Goal: Find contact information: Find contact information

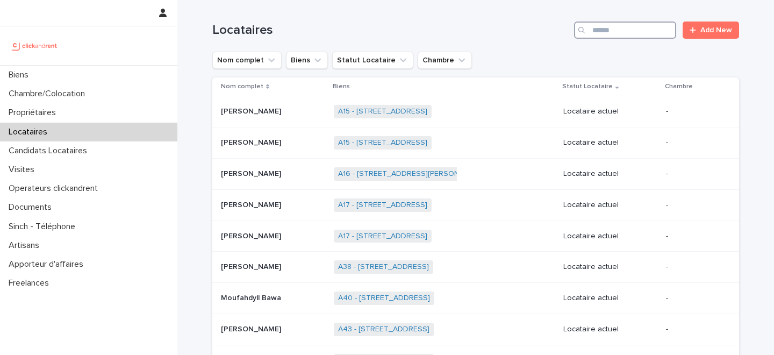
click at [617, 32] on input "Search" at bounding box center [625, 29] width 102 height 17
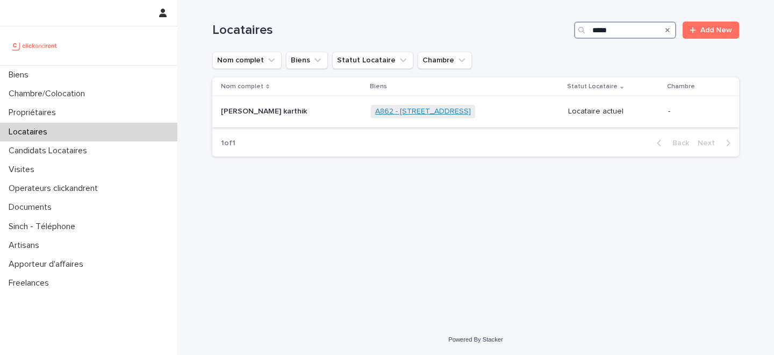
type input "*****"
click at [401, 113] on link "A862 - 27 rue des Ardoines, Vitry-sur-Seine 94400" at bounding box center [423, 111] width 96 height 9
click at [316, 117] on div "Navaneethan Prithiv karthik Navaneethan Prithiv karthik" at bounding box center [291, 112] width 141 height 18
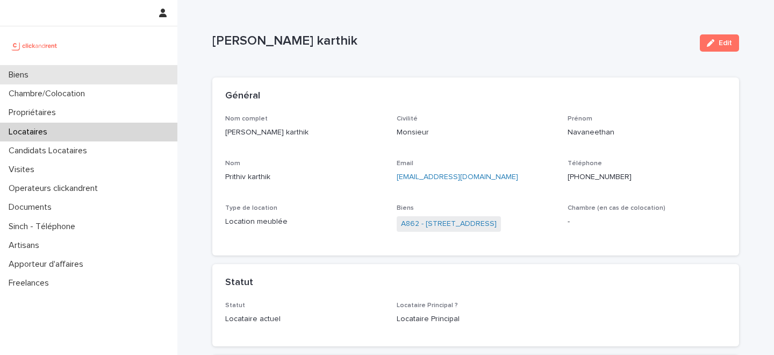
click at [85, 74] on div "Biens" at bounding box center [88, 75] width 177 height 19
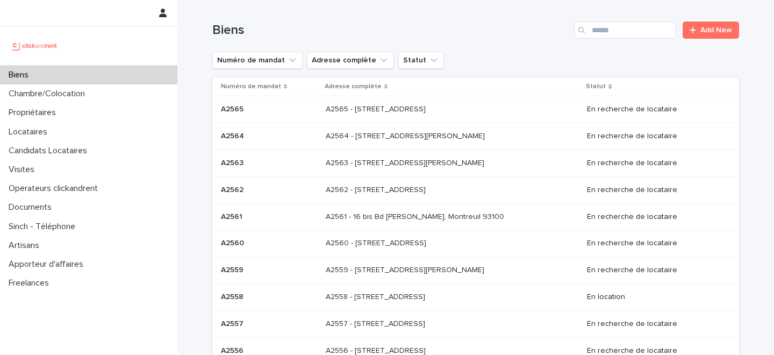
click at [479, 27] on h1 "Biens" at bounding box center [390, 31] width 357 height 16
click at [450, 24] on h1 "Biens" at bounding box center [390, 31] width 357 height 16
click at [489, 54] on div "Numéro de mandat Adresse complète Statut" at bounding box center [475, 60] width 526 height 17
click at [80, 75] on div "Biens" at bounding box center [88, 75] width 177 height 19
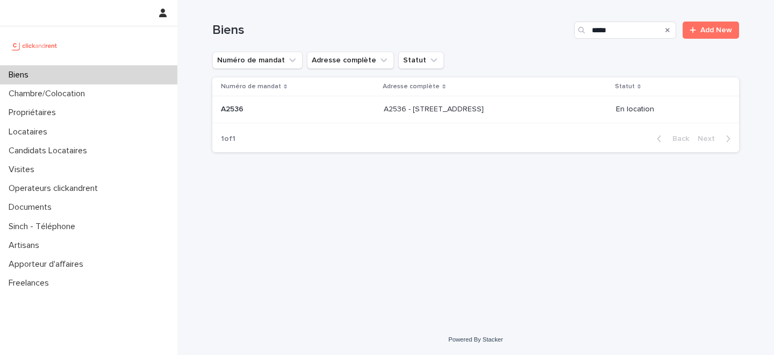
type input "*****"
click at [384, 112] on p "A2536 - 142 rue Saint Honoré, Amiens 80000" at bounding box center [435, 108] width 102 height 11
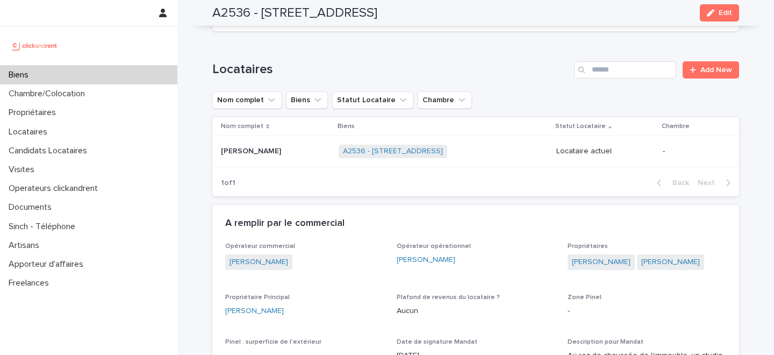
scroll to position [407, 0]
click at [343, 149] on link "A2536 - 142 rue Saint Honoré, Amiens 80000" at bounding box center [393, 150] width 100 height 9
click at [281, 153] on p at bounding box center [275, 150] width 109 height 9
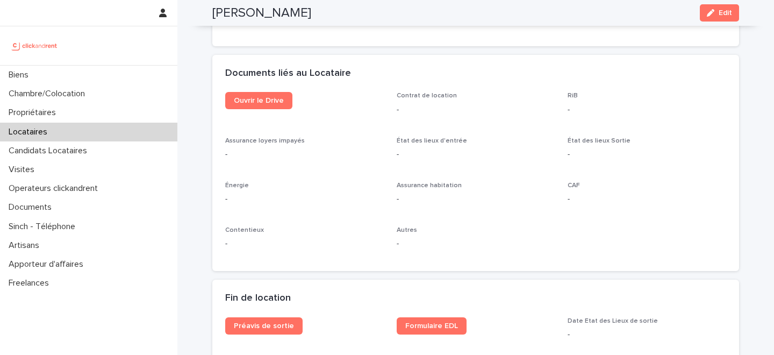
scroll to position [1114, 0]
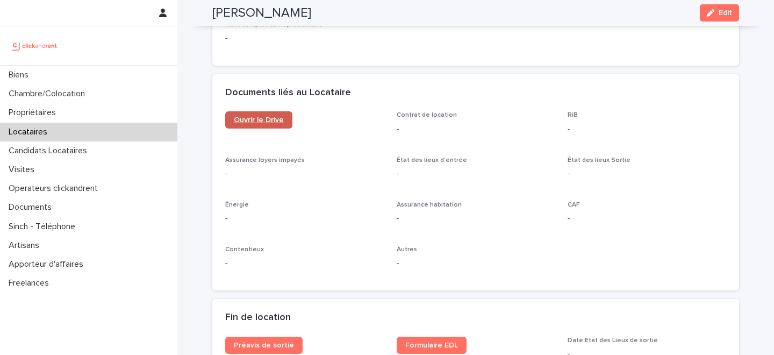
click at [264, 119] on span "Ouvrir le Drive" at bounding box center [259, 120] width 50 height 8
click at [720, 19] on button "Edit" at bounding box center [718, 12] width 39 height 17
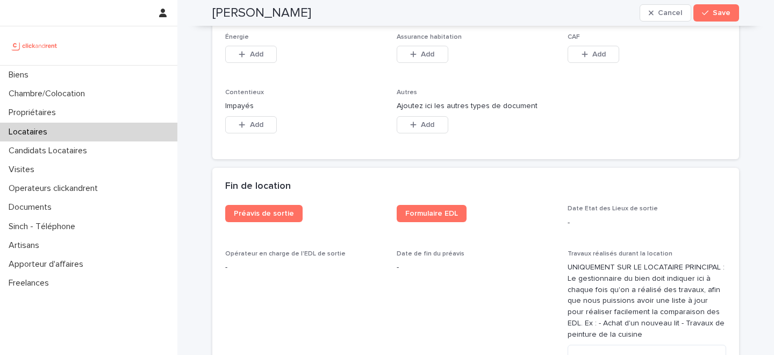
scroll to position [1740, 0]
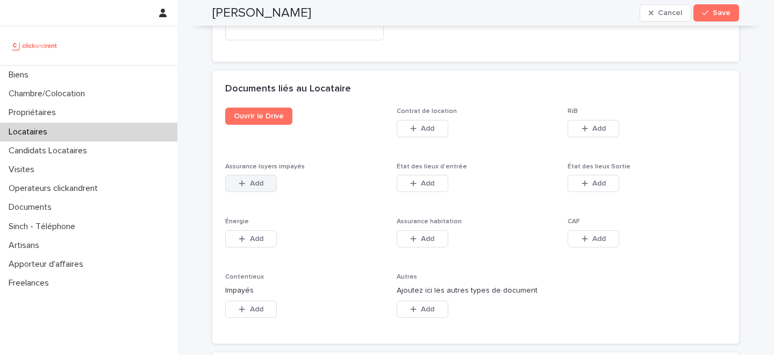
click at [264, 178] on button "Add" at bounding box center [251, 183] width 52 height 17
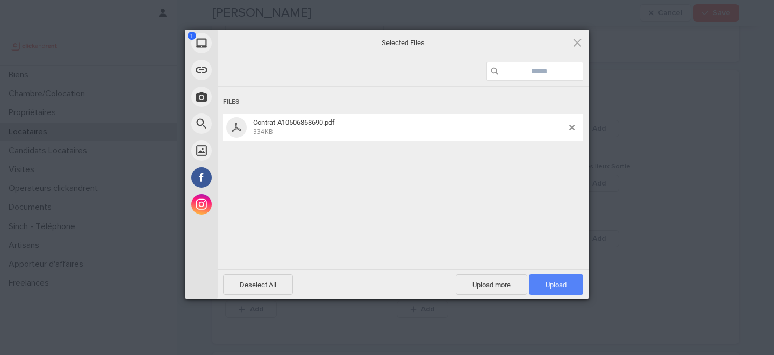
click at [561, 286] on span "Upload 1" at bounding box center [555, 284] width 21 height 8
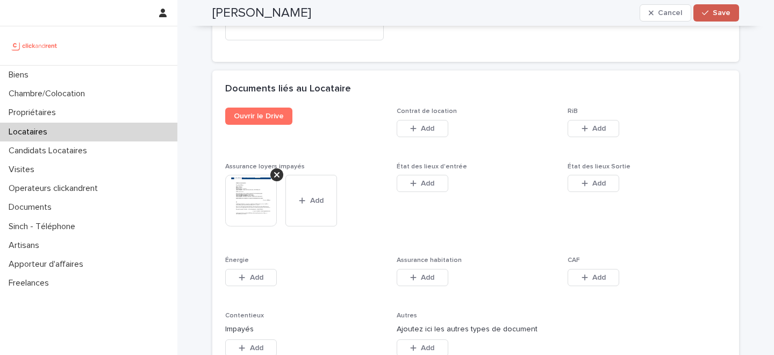
click at [722, 16] on span "Save" at bounding box center [721, 13] width 18 height 8
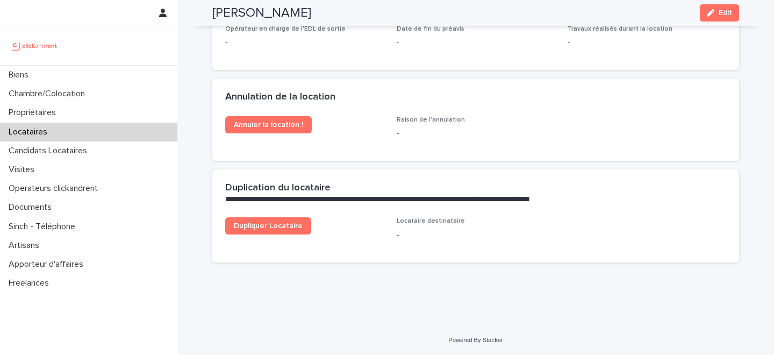
scroll to position [1512, 0]
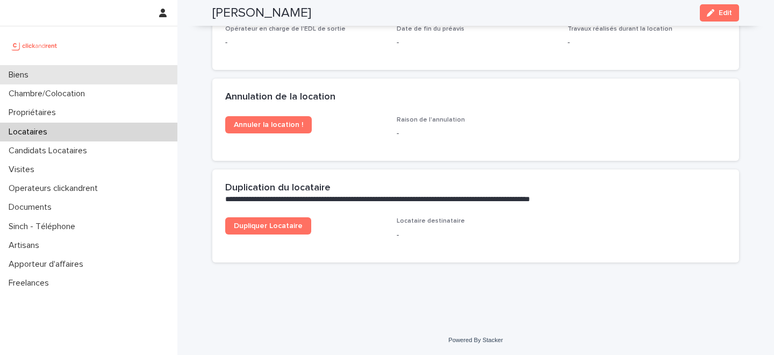
click at [119, 71] on div "Biens" at bounding box center [88, 75] width 177 height 19
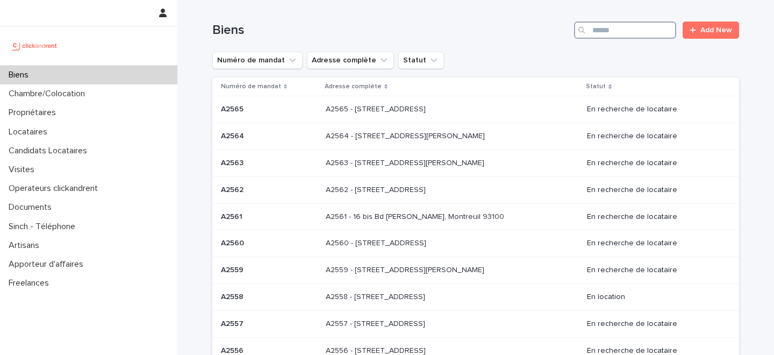
click at [635, 32] on input "Search" at bounding box center [625, 29] width 102 height 17
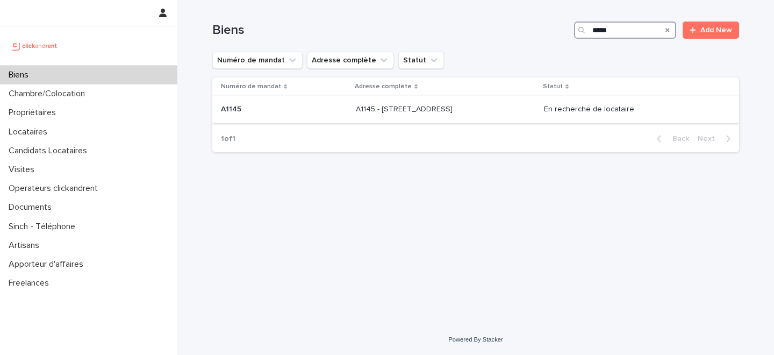
type input "*****"
click at [386, 114] on p "A1145 - 1 bis rue Carpeaux, Paris 75018" at bounding box center [405, 108] width 99 height 11
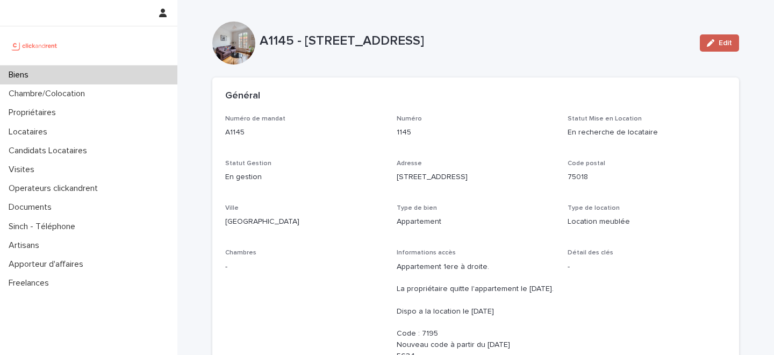
click at [719, 44] on span "Edit" at bounding box center [724, 43] width 13 height 8
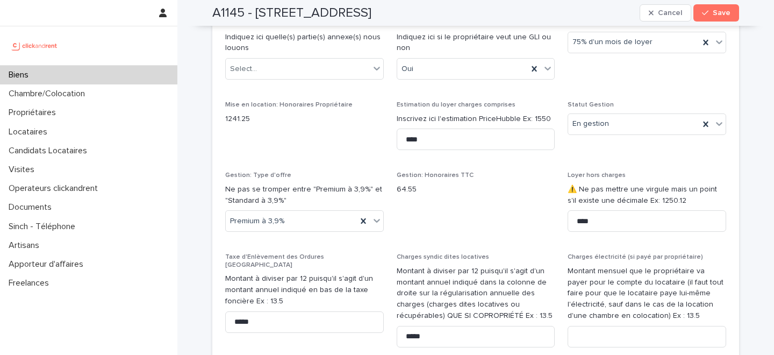
scroll to position [1358, 0]
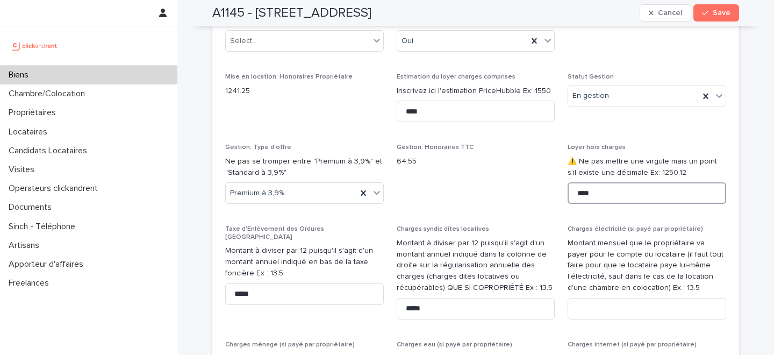
click at [612, 204] on input "****" at bounding box center [646, 192] width 158 height 21
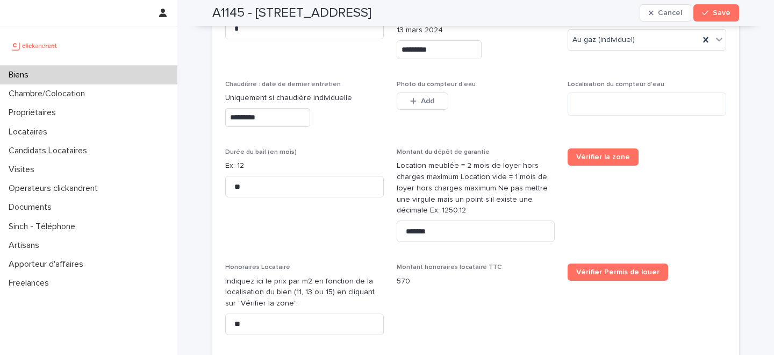
scroll to position [2041, 0]
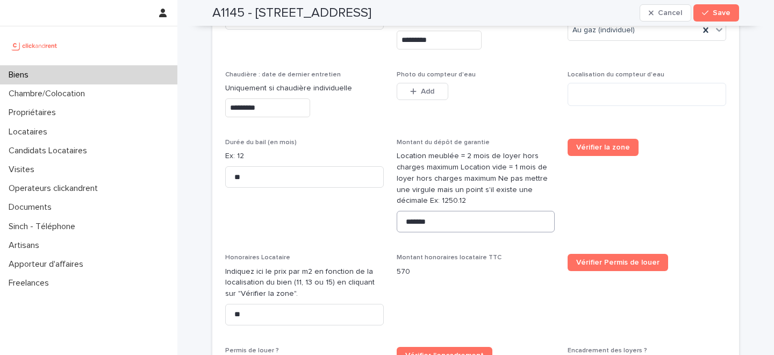
type input "*******"
click at [434, 215] on input "*******" at bounding box center [475, 221] width 158 height 21
type input "*******"
click at [724, 19] on button "Save" at bounding box center [716, 12] width 46 height 17
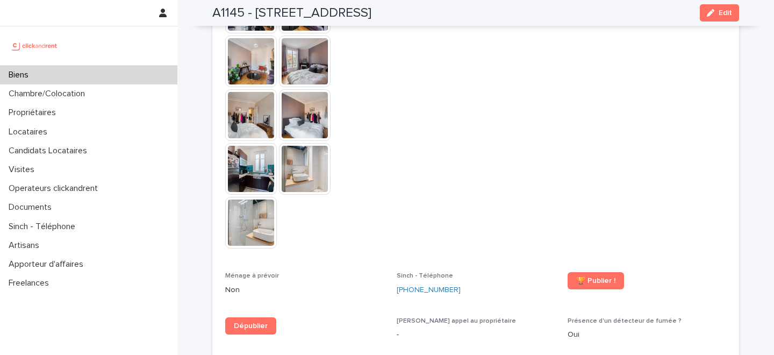
scroll to position [3055, 0]
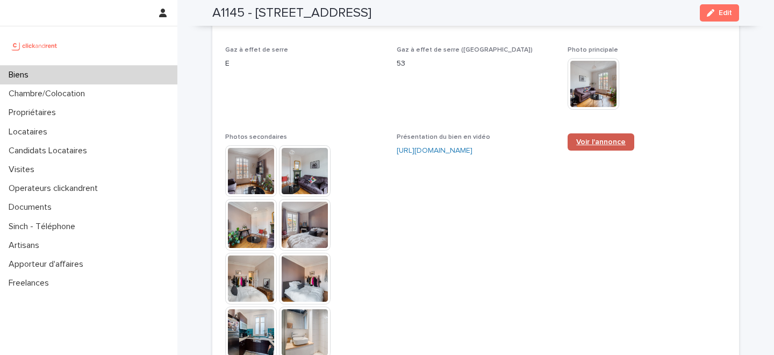
click at [603, 138] on span "Voir l'annonce" at bounding box center [600, 142] width 49 height 8
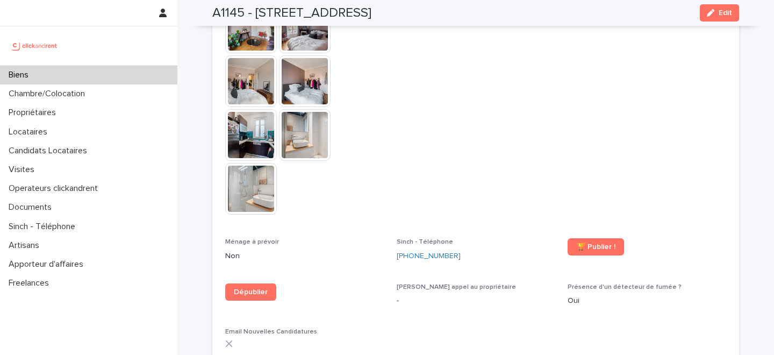
scroll to position [3268, 0]
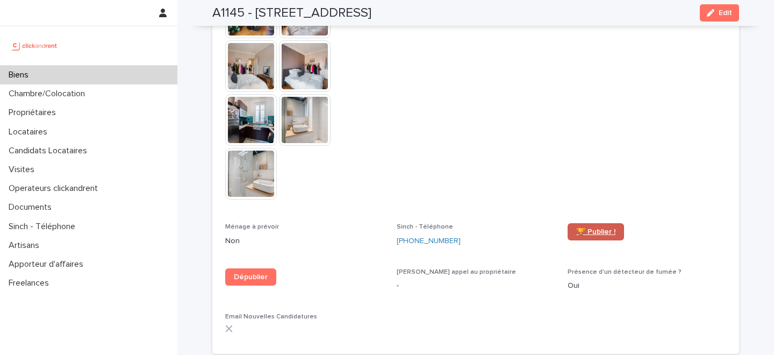
click at [583, 228] on span "🏆 Publier !" at bounding box center [595, 232] width 39 height 8
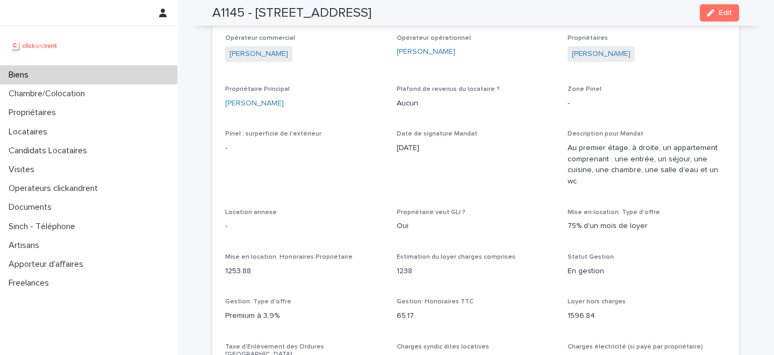
scroll to position [742, 0]
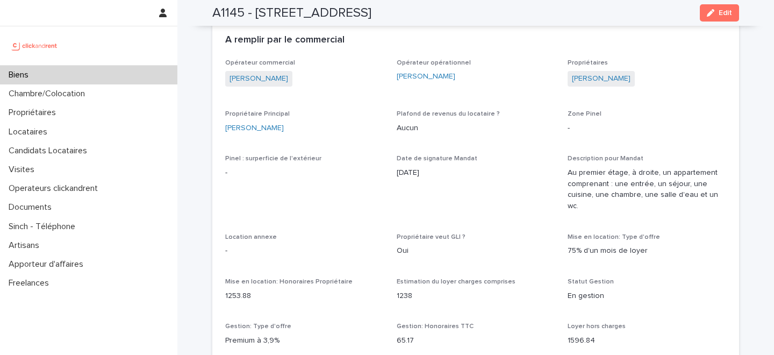
click at [115, 77] on div "Biens" at bounding box center [88, 75] width 177 height 19
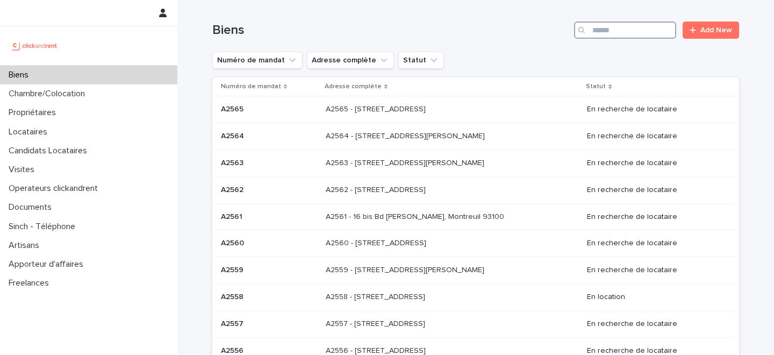
click at [630, 32] on input "Search" at bounding box center [625, 29] width 102 height 17
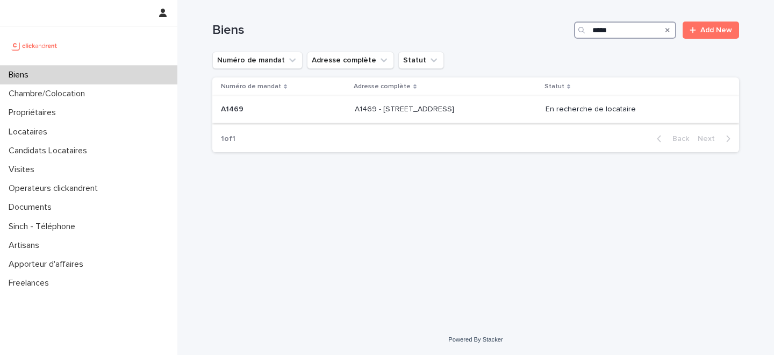
type input "*****"
click at [420, 112] on p "A1469 - 19 rue Perdonnet, Paris 75010" at bounding box center [406, 108] width 102 height 11
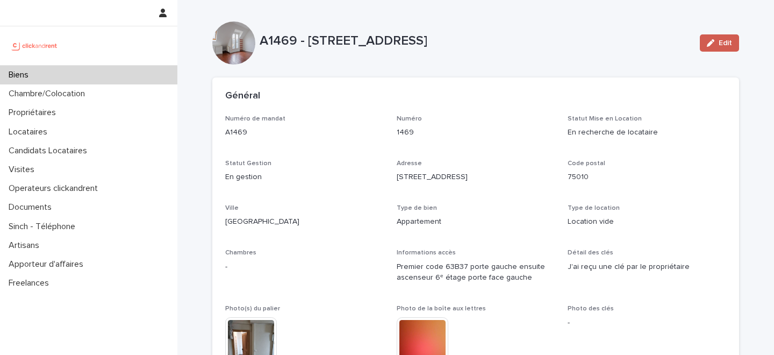
click at [717, 49] on button "Edit" at bounding box center [718, 42] width 39 height 17
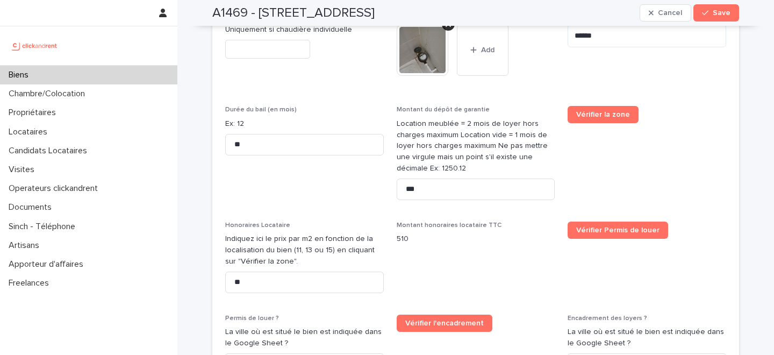
scroll to position [1972, 0]
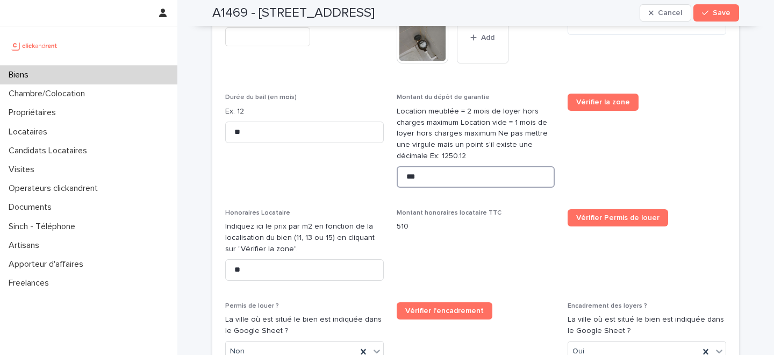
click at [426, 166] on input "***" at bounding box center [475, 176] width 158 height 21
type input "*"
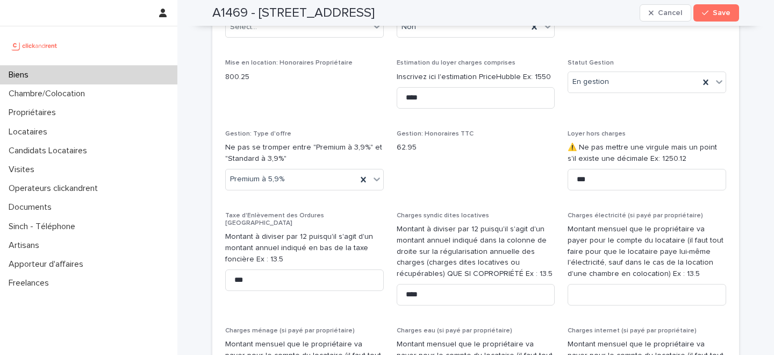
scroll to position [1203, 0]
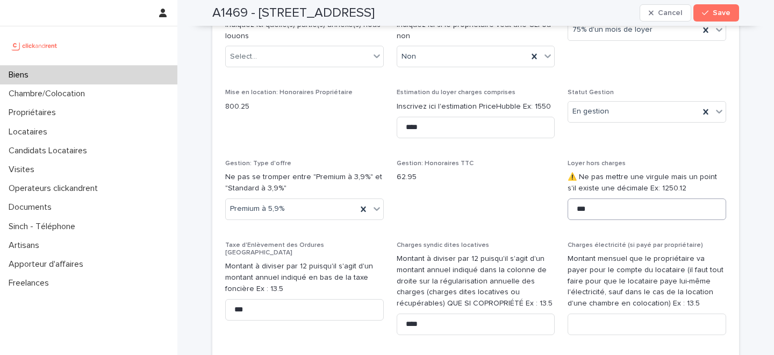
type input "******"
click at [610, 217] on input "***" at bounding box center [646, 208] width 158 height 21
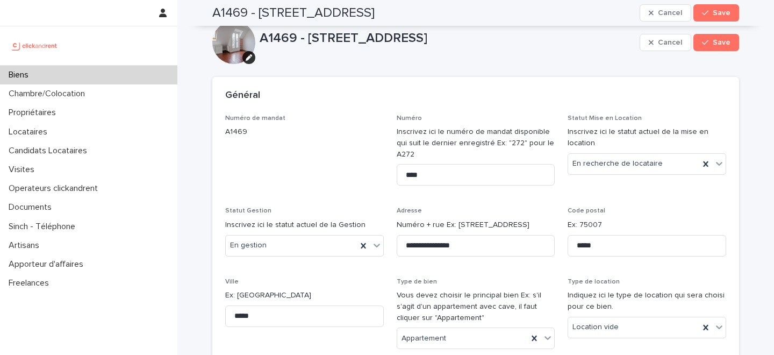
scroll to position [0, 0]
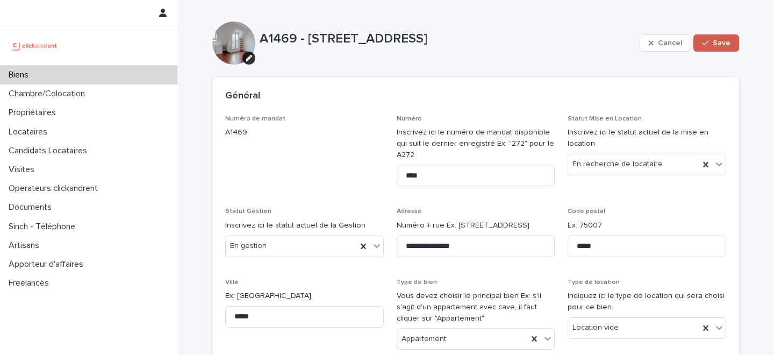
type input "******"
click at [719, 38] on button "Save" at bounding box center [716, 42] width 46 height 17
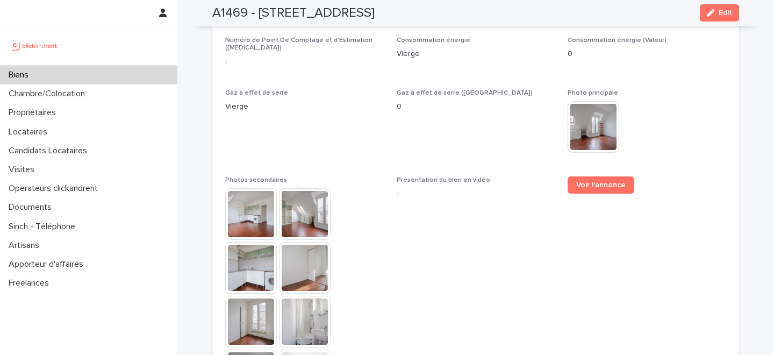
scroll to position [2597, 0]
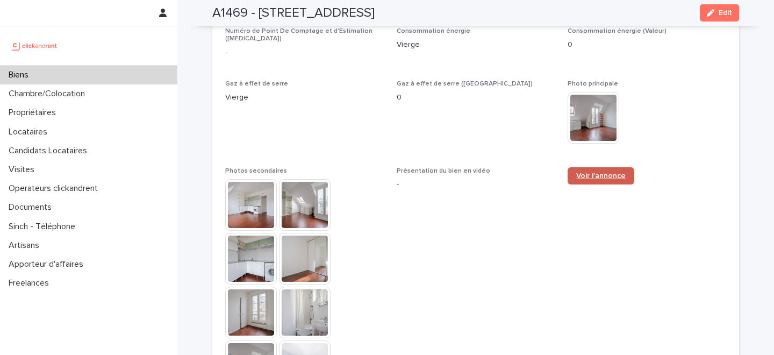
click at [595, 172] on span "Voir l'annonce" at bounding box center [600, 176] width 49 height 8
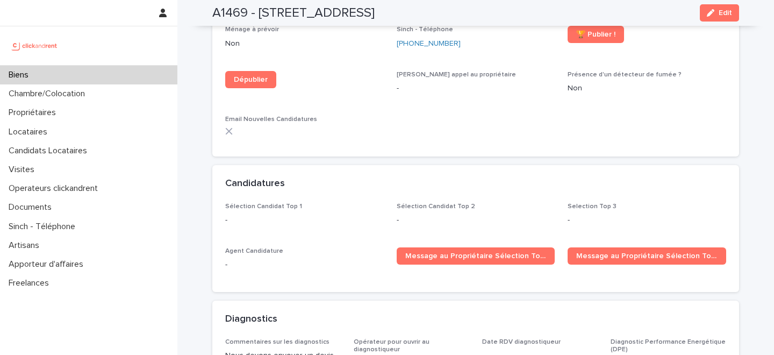
scroll to position [2870, 0]
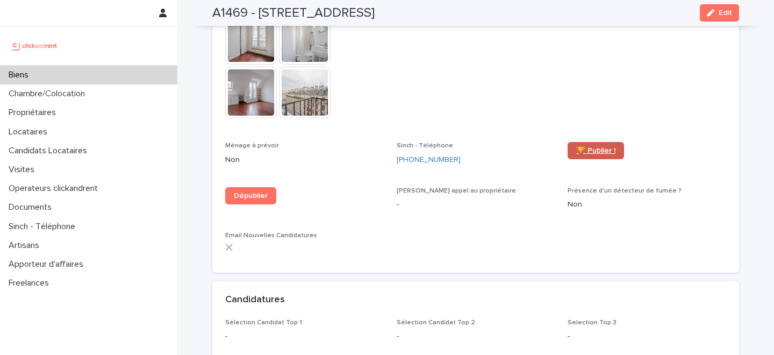
click at [596, 147] on span "🏆 Publier !" at bounding box center [595, 151] width 39 height 8
click at [56, 69] on div "Biens" at bounding box center [88, 75] width 177 height 19
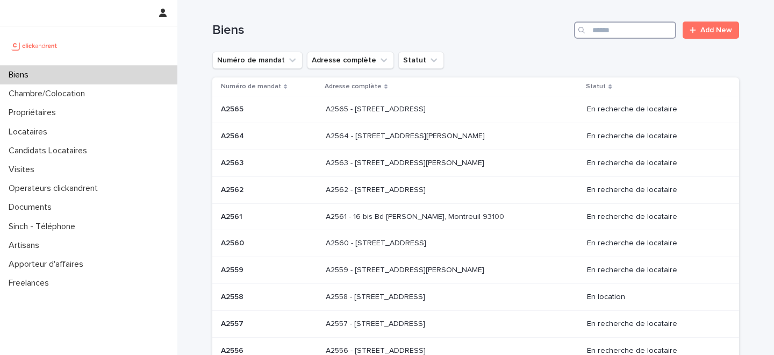
click at [616, 34] on input "Search" at bounding box center [625, 29] width 102 height 17
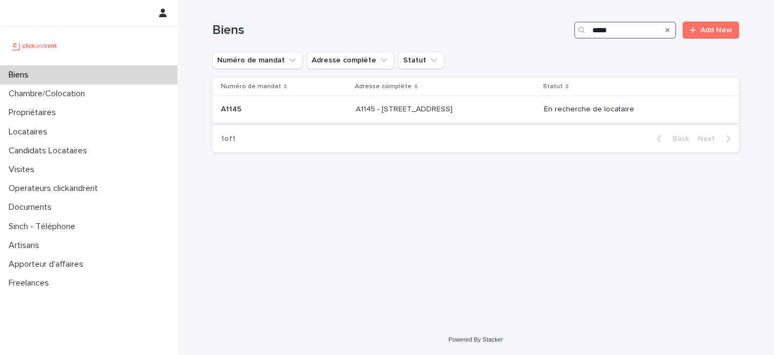
type input "*****"
click at [409, 118] on div "A1145 - 1 bis rue Carpeaux, Paris 75018 A1145 - 1 bis rue Carpeaux, Paris 75018" at bounding box center [445, 109] width 179 height 18
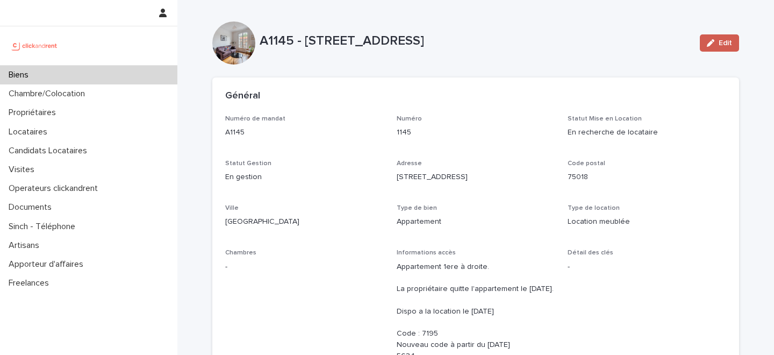
click at [717, 39] on button "Edit" at bounding box center [718, 42] width 39 height 17
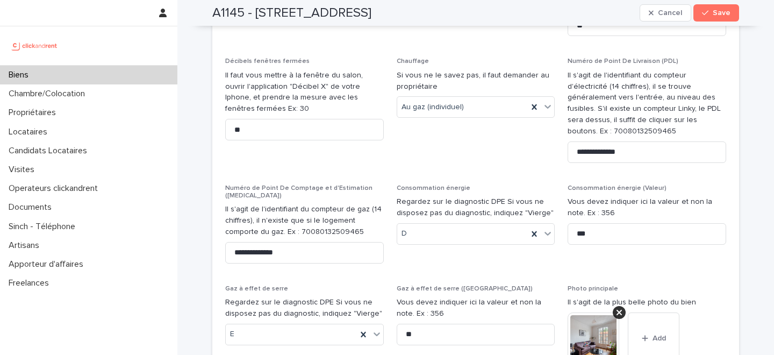
scroll to position [4547, 0]
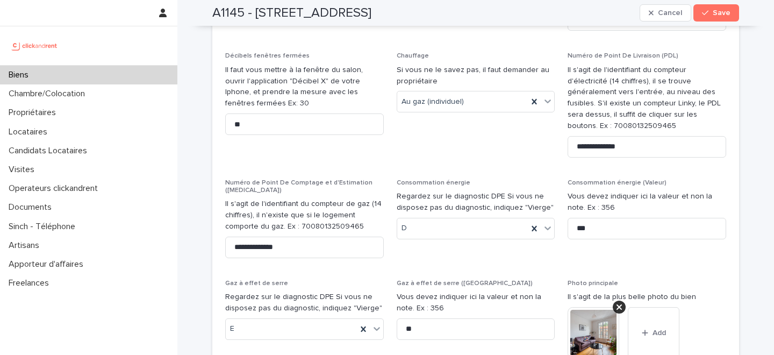
click at [475, 280] on span "Gaz à effet de serre ([GEOGRAPHIC_DATA])" at bounding box center [464, 283] width 136 height 6
click at [653, 15] on icon "button" at bounding box center [650, 13] width 5 height 5
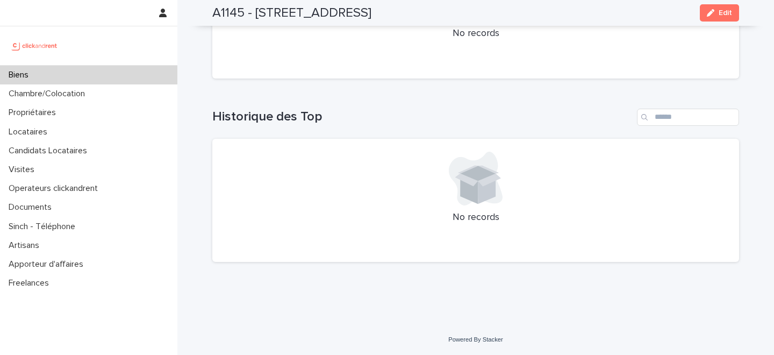
scroll to position [2935, 0]
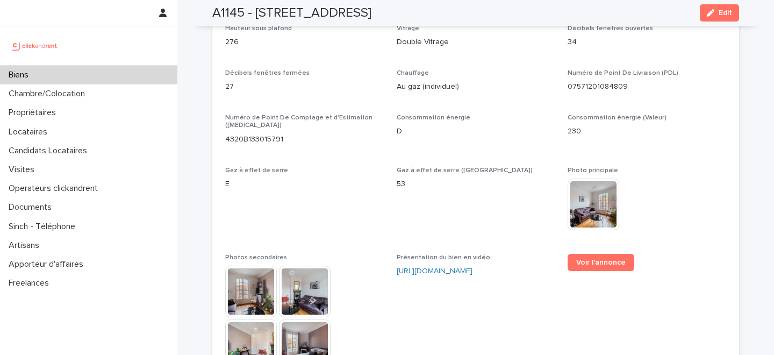
click at [95, 73] on div "Biens" at bounding box center [88, 75] width 177 height 19
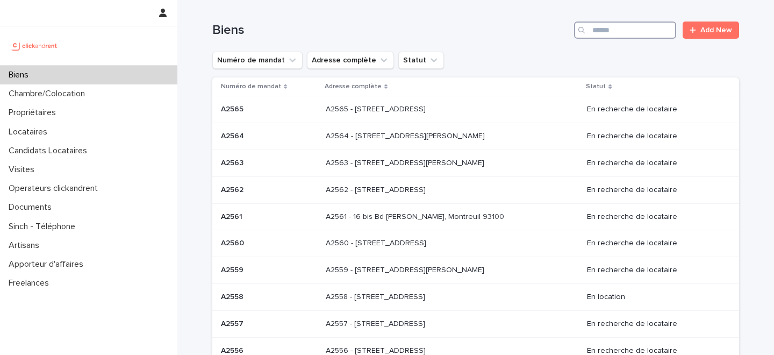
click at [619, 28] on input "Search" at bounding box center [625, 29] width 102 height 17
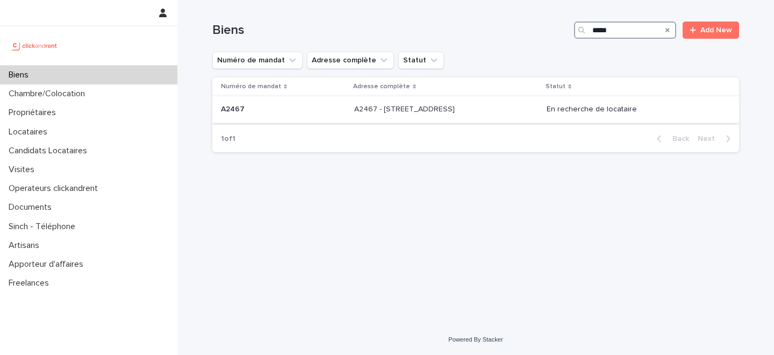
type input "*****"
click at [411, 107] on p "A2467 - 3 Allée du Danemark, Massy 91300" at bounding box center [405, 108] width 103 height 11
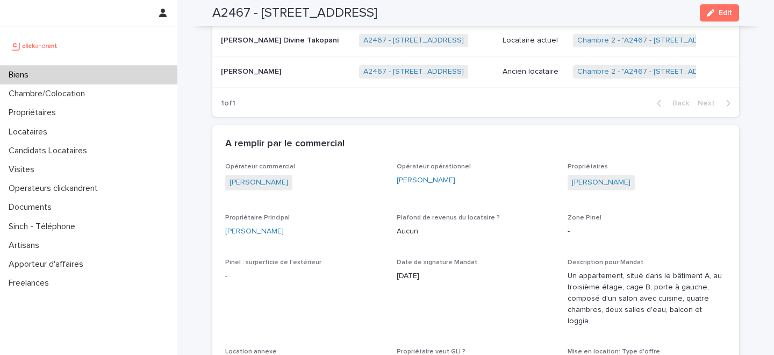
scroll to position [688, 0]
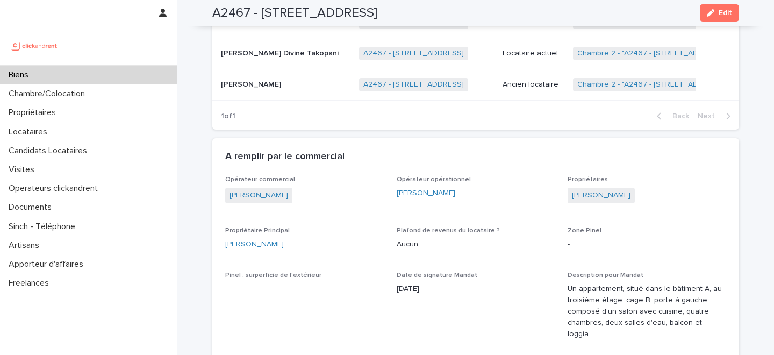
click at [81, 73] on div "Biens" at bounding box center [88, 75] width 177 height 19
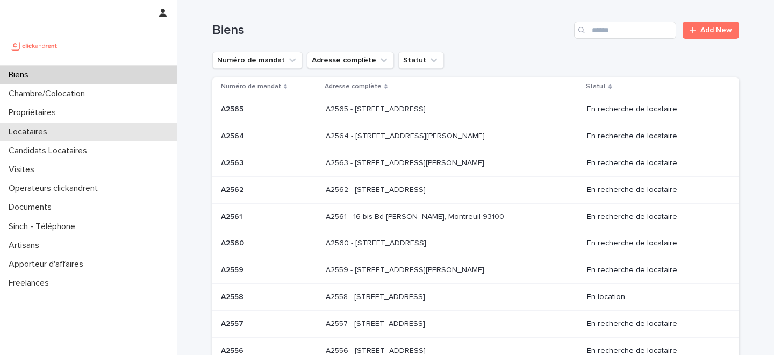
click at [67, 133] on div "Locataires" at bounding box center [88, 131] width 177 height 19
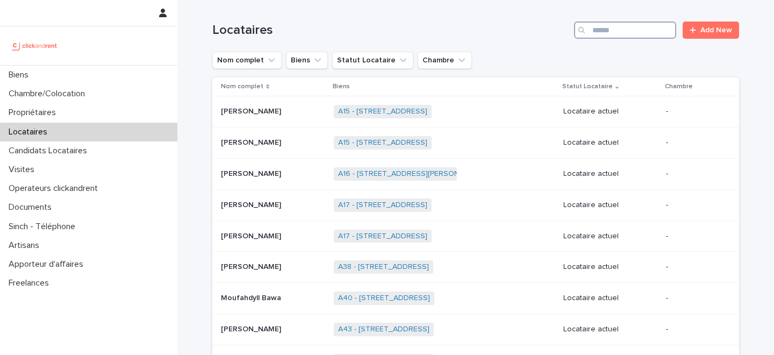
click at [613, 25] on input "Search" at bounding box center [625, 29] width 102 height 17
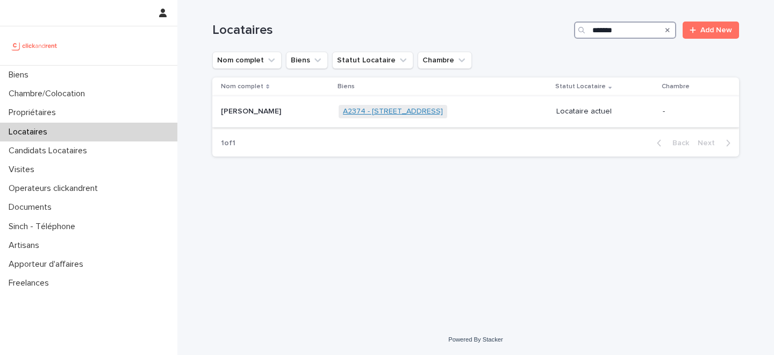
type input "*******"
click at [355, 111] on link "A2374 - 10 Rue Saint-Etienne, Marseille 13005" at bounding box center [393, 111] width 100 height 9
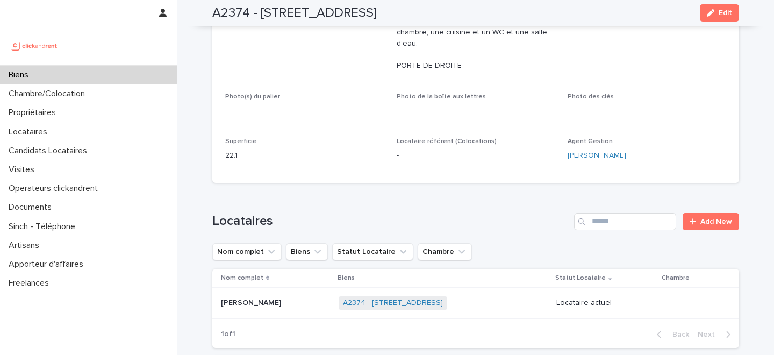
scroll to position [268, 0]
click at [114, 74] on div "Biens" at bounding box center [88, 75] width 177 height 19
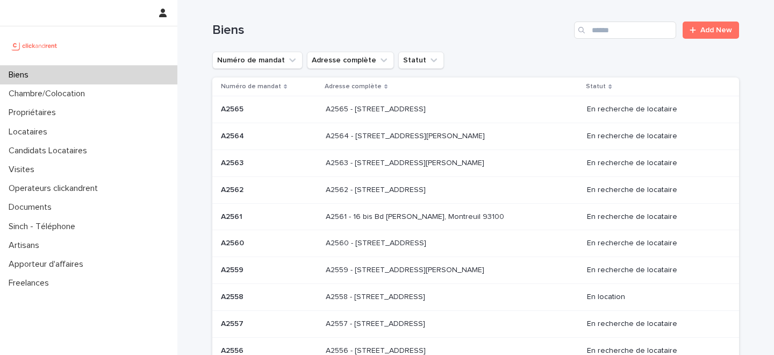
click at [95, 76] on div "Biens" at bounding box center [88, 75] width 177 height 19
click at [613, 30] on input "Search" at bounding box center [625, 29] width 102 height 17
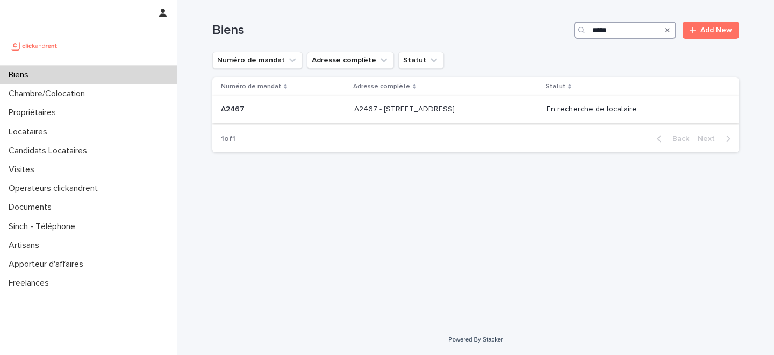
type input "*****"
click at [398, 113] on p "A2467 - 3 Allée du Danemark, Massy 91300" at bounding box center [405, 108] width 103 height 11
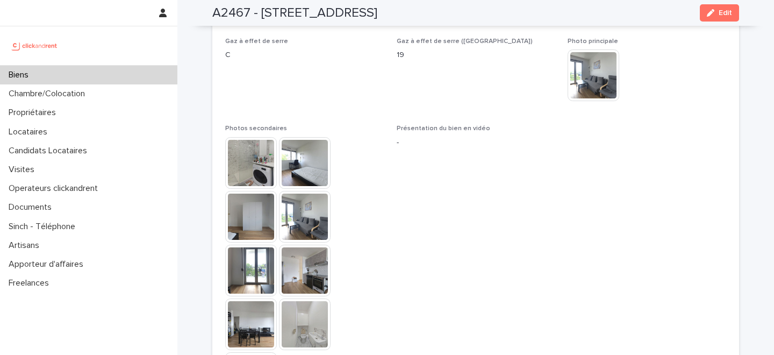
scroll to position [2634, 0]
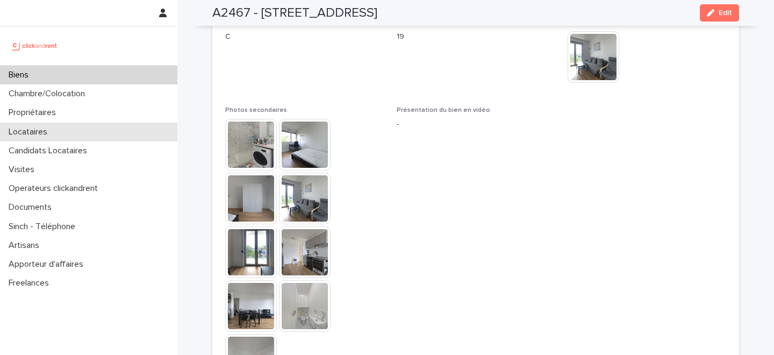
click at [61, 130] on div "Locataires" at bounding box center [88, 131] width 177 height 19
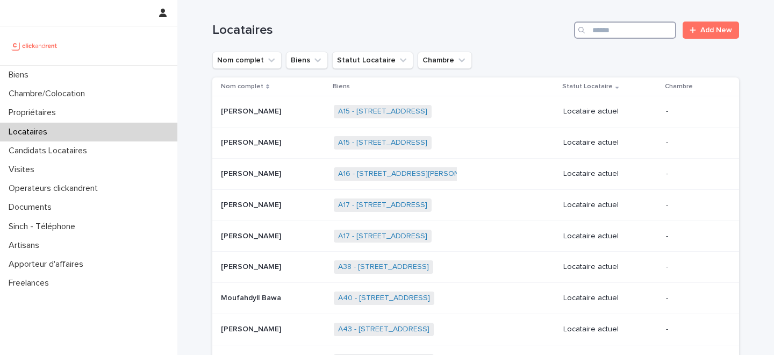
click at [626, 30] on input "Search" at bounding box center [625, 29] width 102 height 17
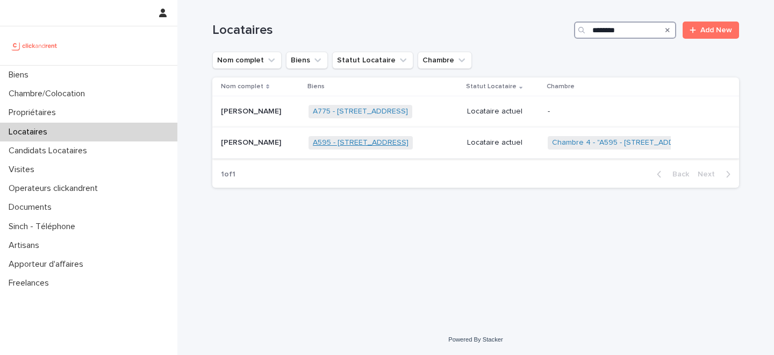
type input "********"
click at [324, 143] on link "A595 - 13 rue Michelet, Palaiseau 91120" at bounding box center [361, 142] width 96 height 9
click at [277, 143] on p at bounding box center [260, 142] width 79 height 9
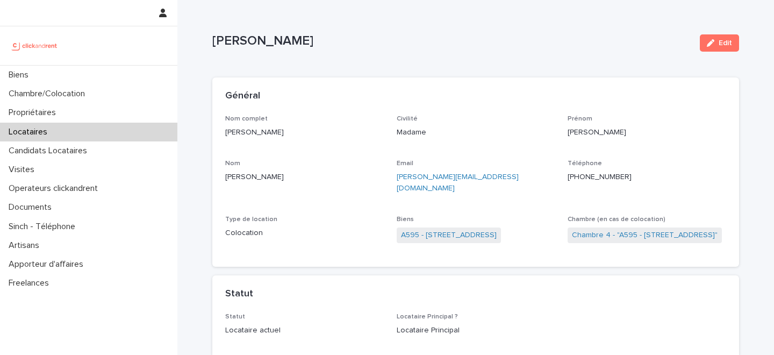
click at [80, 131] on div "Locataires" at bounding box center [88, 131] width 177 height 19
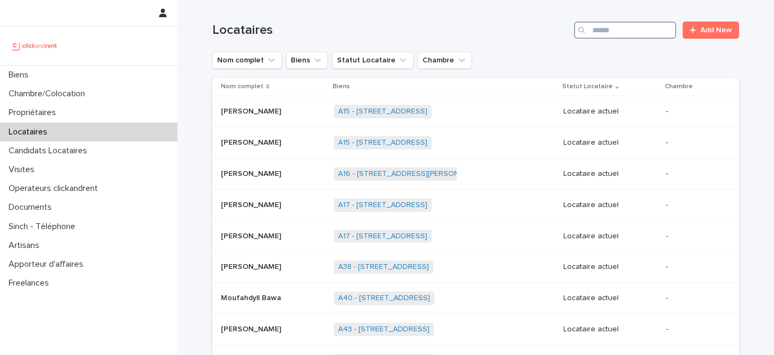
click at [623, 27] on input "Search" at bounding box center [625, 29] width 102 height 17
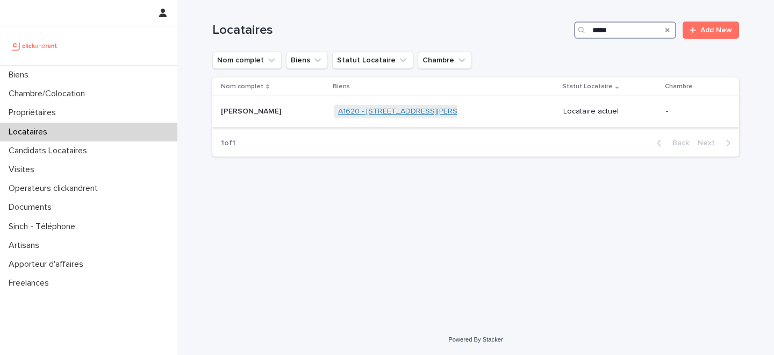
type input "*****"
click at [339, 113] on link "A1620 - 37 rue Alexandre Fourny, Champigny-sur-Marne 94500" at bounding box center [416, 111] width 157 height 9
click at [292, 112] on p at bounding box center [273, 111] width 104 height 9
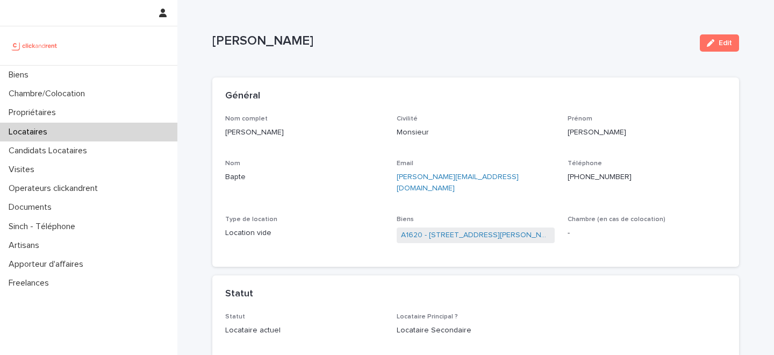
click at [69, 133] on div "Locataires" at bounding box center [88, 131] width 177 height 19
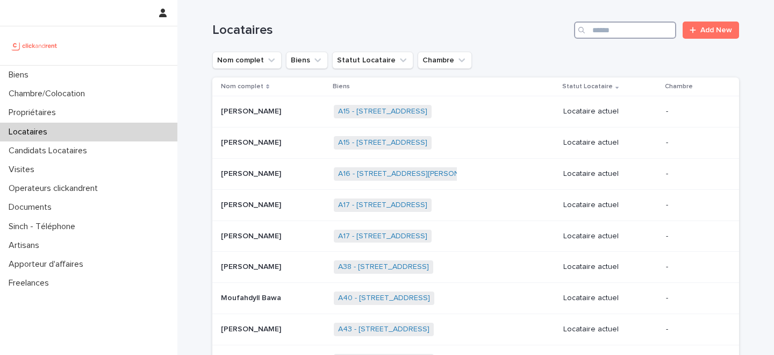
click at [620, 27] on input "Search" at bounding box center [625, 29] width 102 height 17
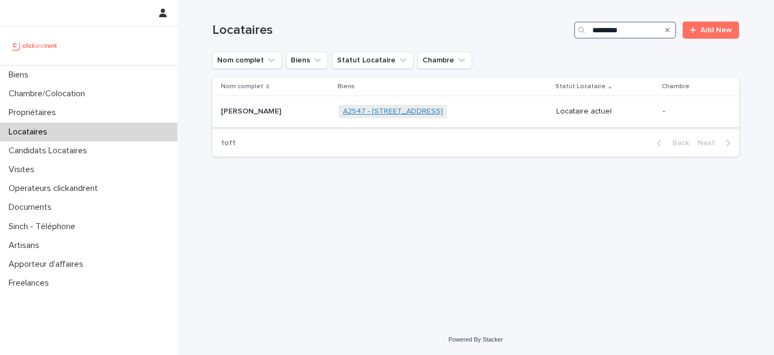
type input "*********"
click at [371, 112] on link "A2547 - 9 Rue du Château d'Eau, Ris-Orangis 91130" at bounding box center [393, 111] width 100 height 9
click at [272, 117] on div "Louane Hautcoeur Louane Hautcoeur" at bounding box center [275, 112] width 109 height 18
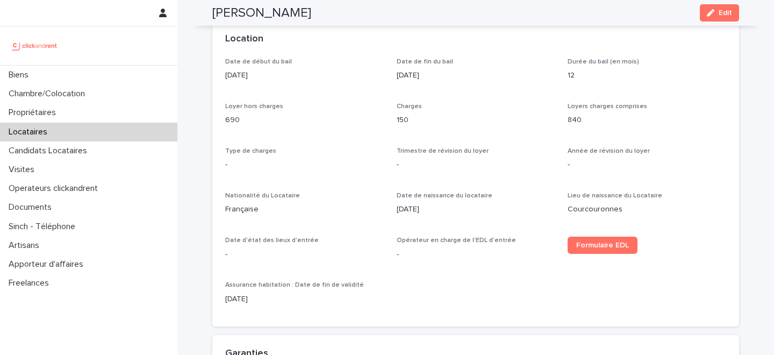
scroll to position [321, 0]
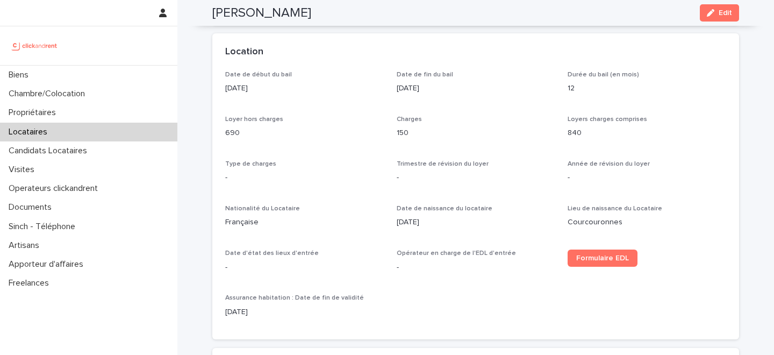
click at [106, 131] on div "Locataires" at bounding box center [88, 131] width 177 height 19
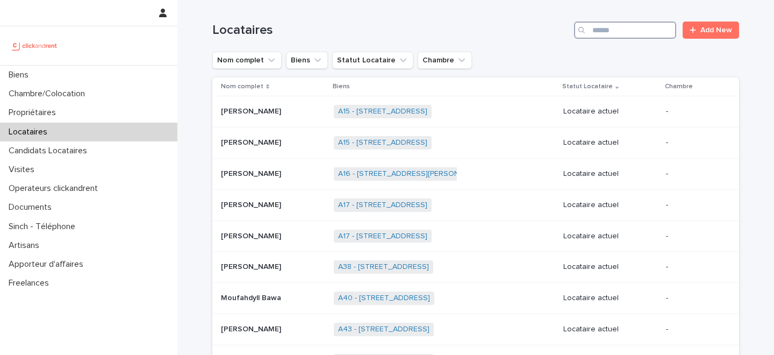
click at [625, 29] on input "Search" at bounding box center [625, 29] width 102 height 17
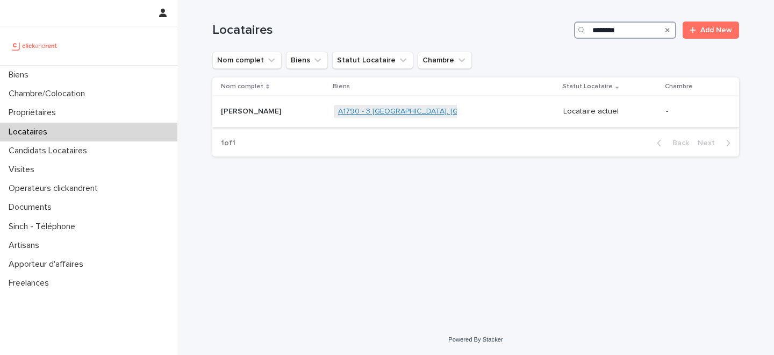
type input "********"
click at [341, 113] on link "A1790 - 3 [GEOGRAPHIC_DATA], [GEOGRAPHIC_DATA] 92210" at bounding box center [442, 111] width 209 height 9
click at [264, 115] on p at bounding box center [273, 111] width 104 height 9
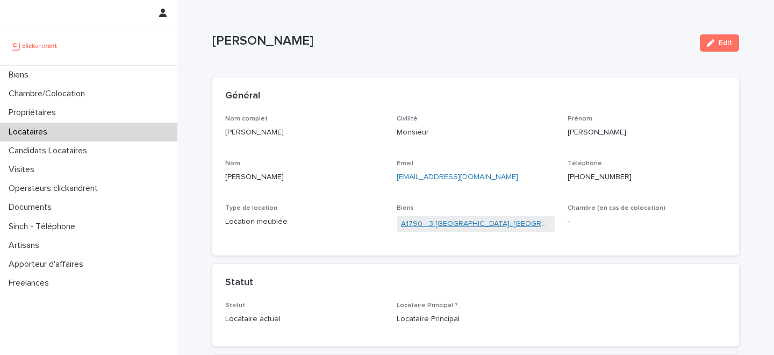
click at [450, 221] on link "A1790 - 3 [GEOGRAPHIC_DATA], [GEOGRAPHIC_DATA] 92210" at bounding box center [476, 223] width 150 height 11
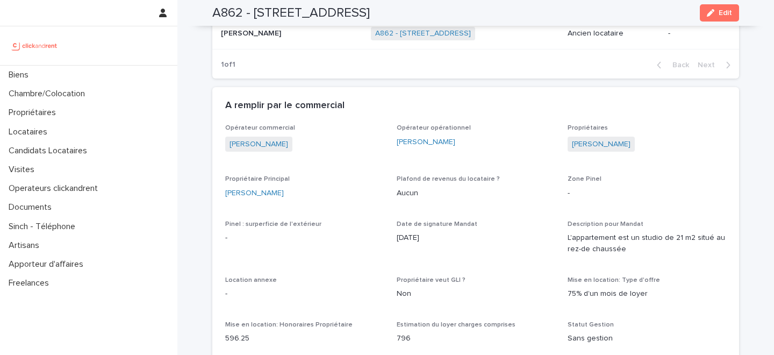
scroll to position [613, 0]
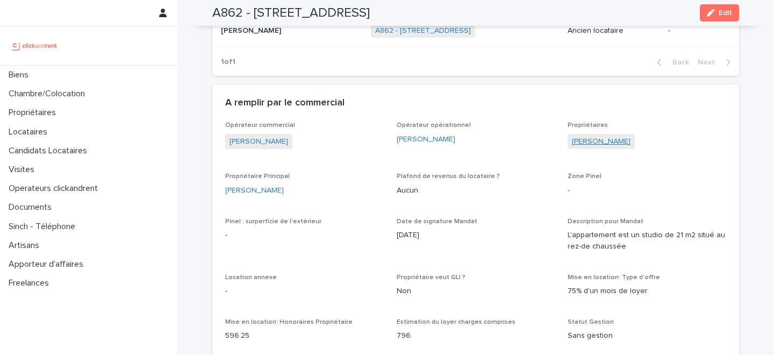
click at [589, 138] on link "Amal Merzekane" at bounding box center [601, 141] width 59 height 11
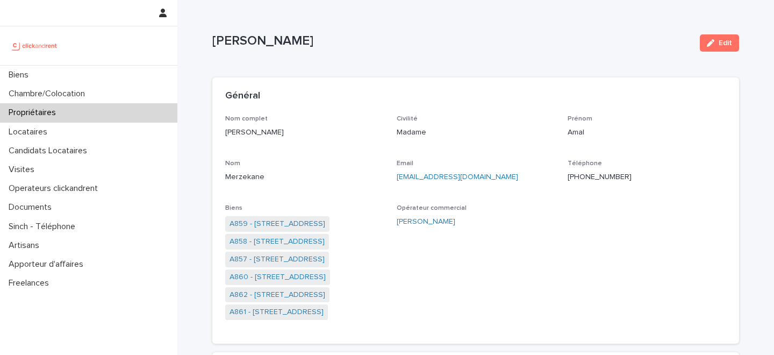
click at [288, 40] on p "Amal Merzekane" at bounding box center [451, 41] width 479 height 16
drag, startPoint x: 500, startPoint y: 175, endPoint x: 397, endPoint y: 179, distance: 103.2
click at [397, 179] on p "amel.merzekane@gmail.com" at bounding box center [475, 176] width 158 height 11
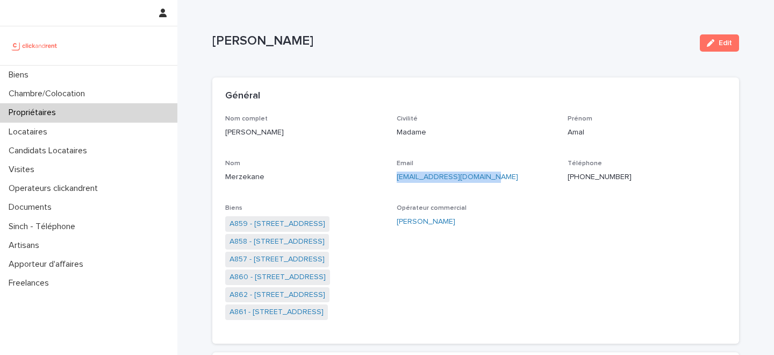
copy link "amel.merzekane@gmail.com"
click at [609, 175] on p "+33668420069" at bounding box center [646, 176] width 158 height 11
copy p "+33668420069"
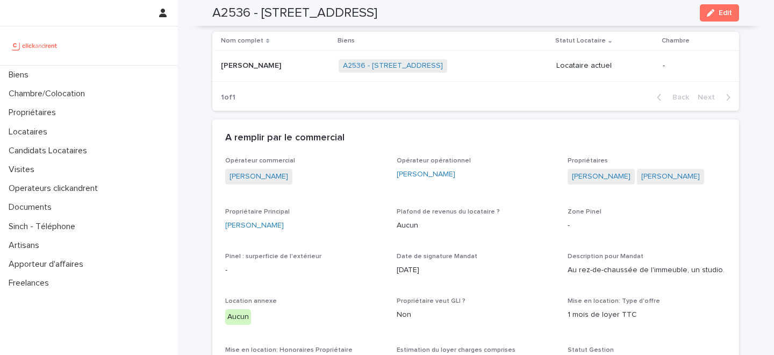
scroll to position [557, 0]
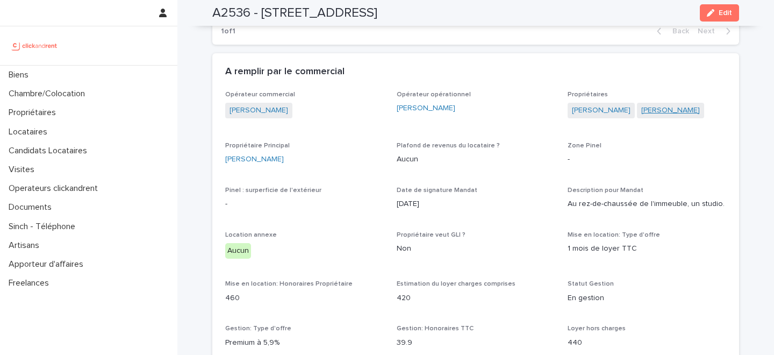
click at [654, 114] on link "Aurélien Gouillardon" at bounding box center [670, 110] width 59 height 11
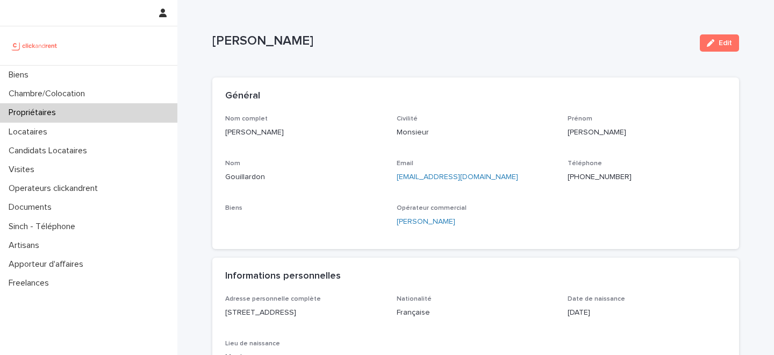
click at [593, 176] on p "+33610744104" at bounding box center [646, 176] width 158 height 11
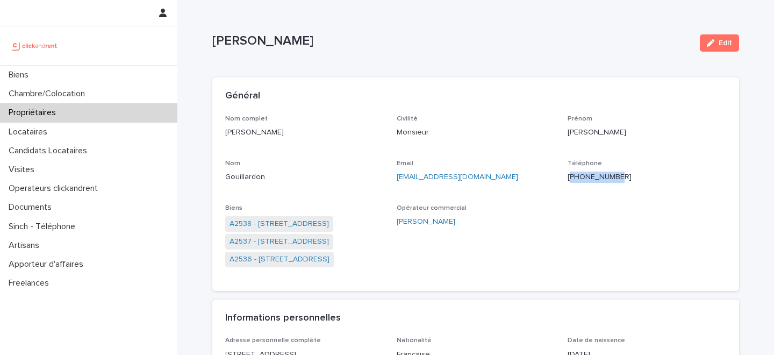
click at [593, 176] on p "+33610744104" at bounding box center [646, 176] width 158 height 11
copy p "+33610744104"
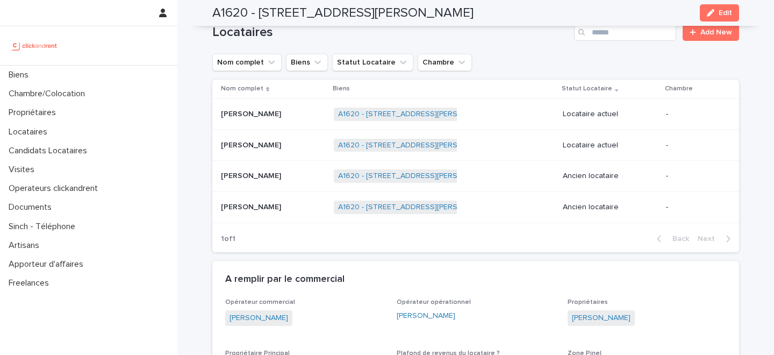
scroll to position [562, 0]
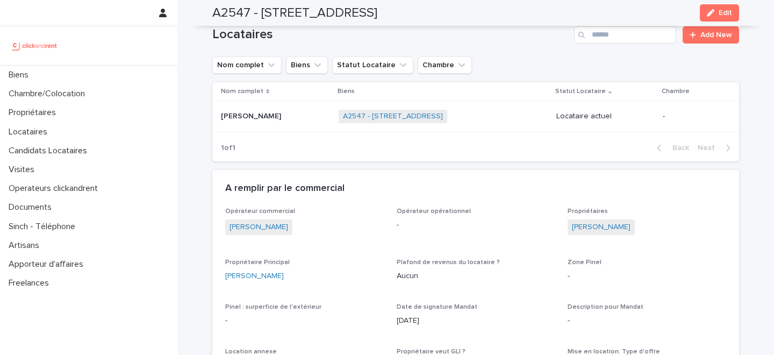
scroll to position [389, 0]
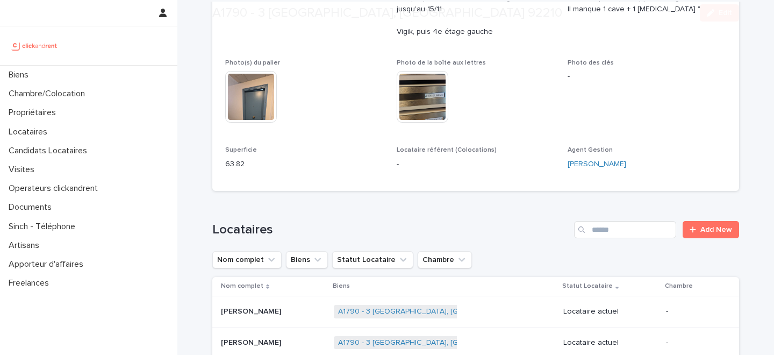
scroll to position [376, 0]
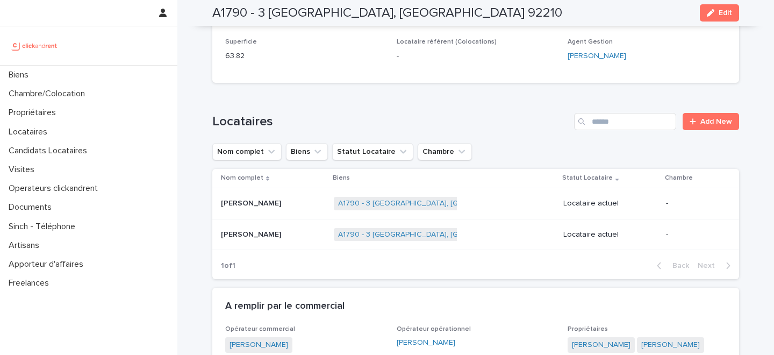
click at [276, 208] on div "[PERSON_NAME]" at bounding box center [273, 203] width 104 height 18
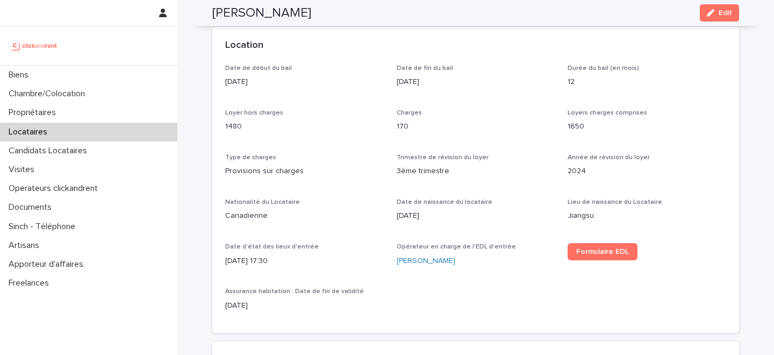
scroll to position [331, 0]
